Goal: Check status

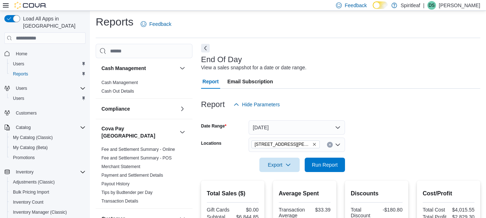
scroll to position [12, 0]
